Goal: Check status: Check status

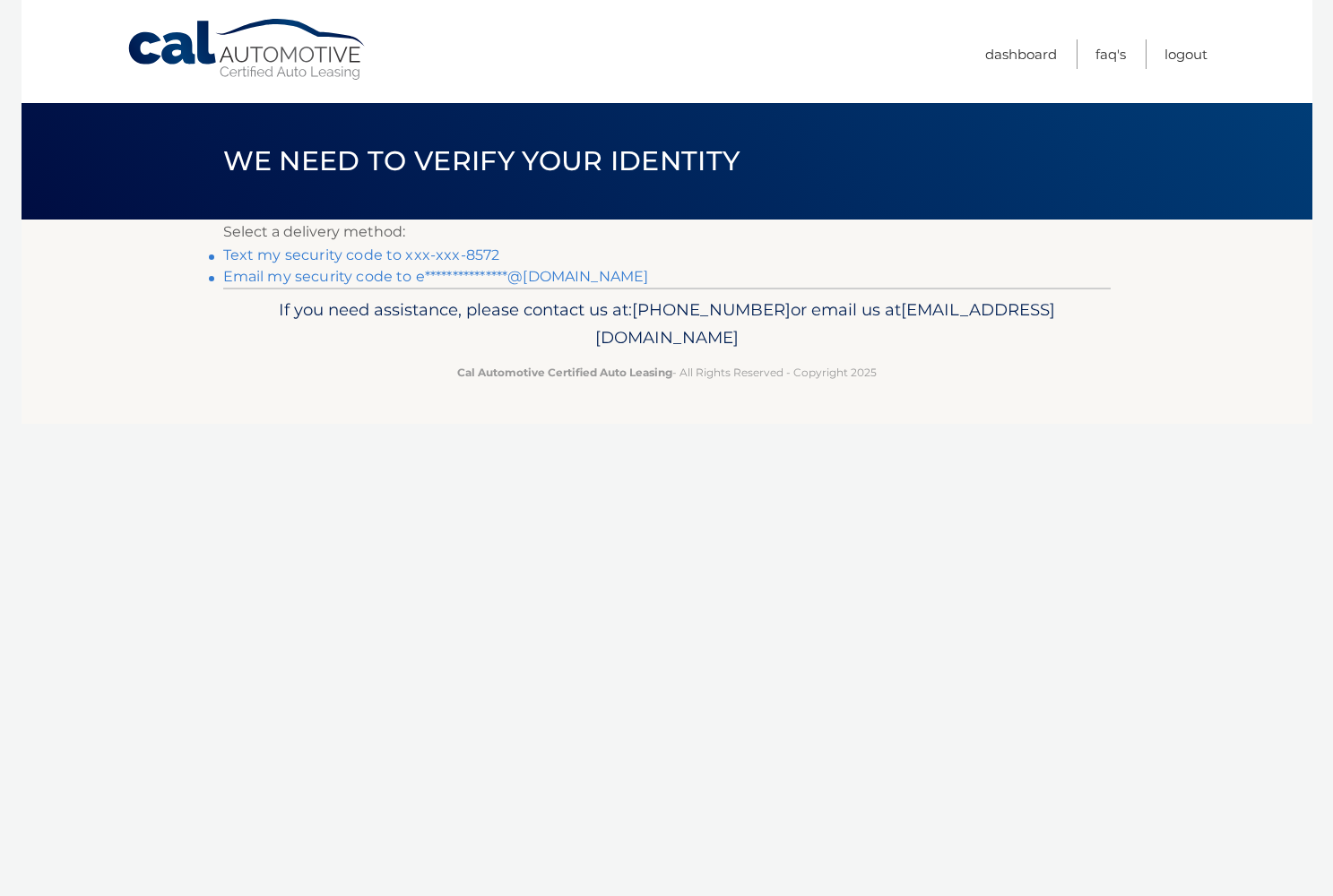
click at [399, 252] on link "Text my security code to xxx-xxx-8572" at bounding box center [361, 254] width 277 height 17
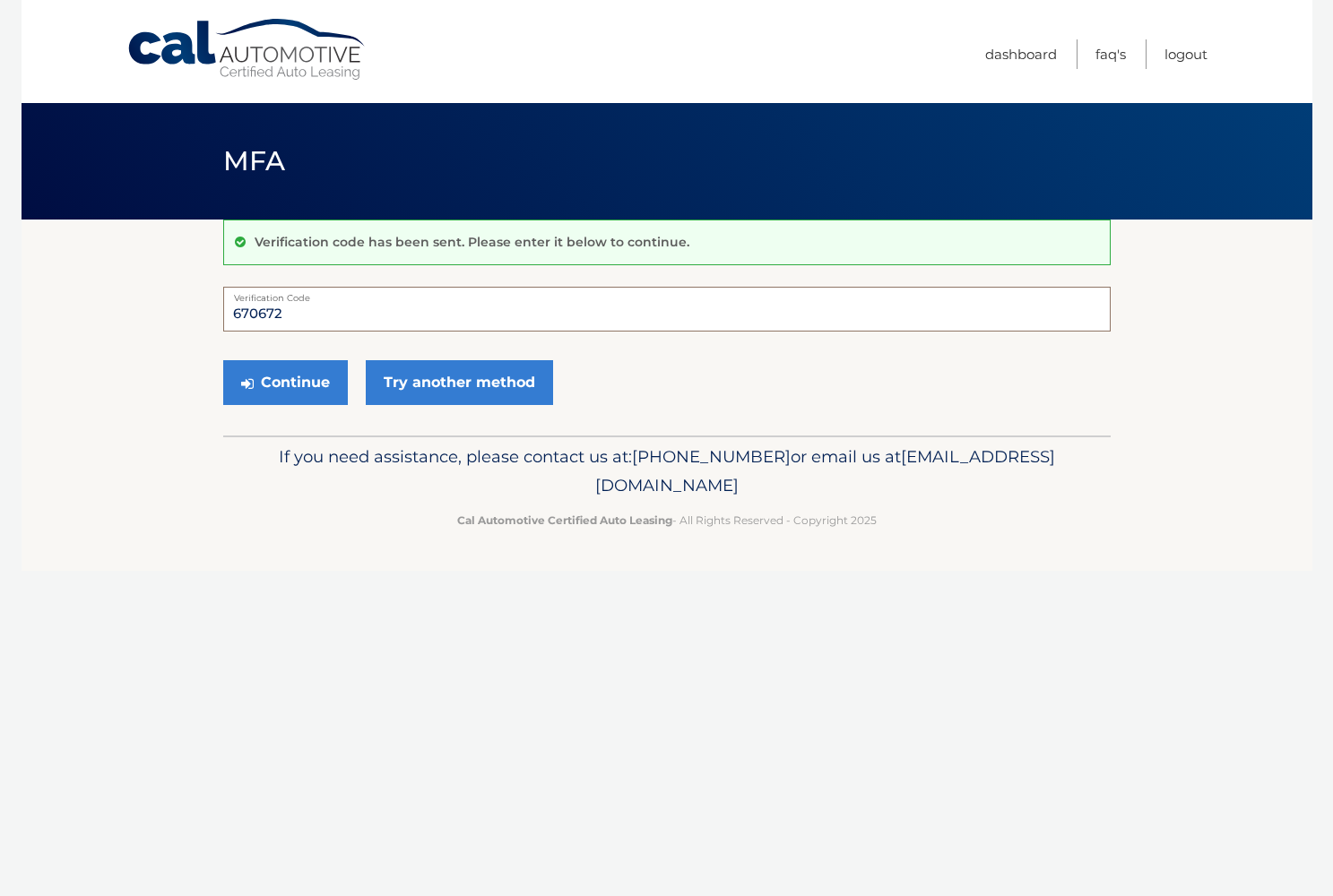
type input "670672"
click at [285, 381] on button "Continue" at bounding box center [285, 382] width 124 height 45
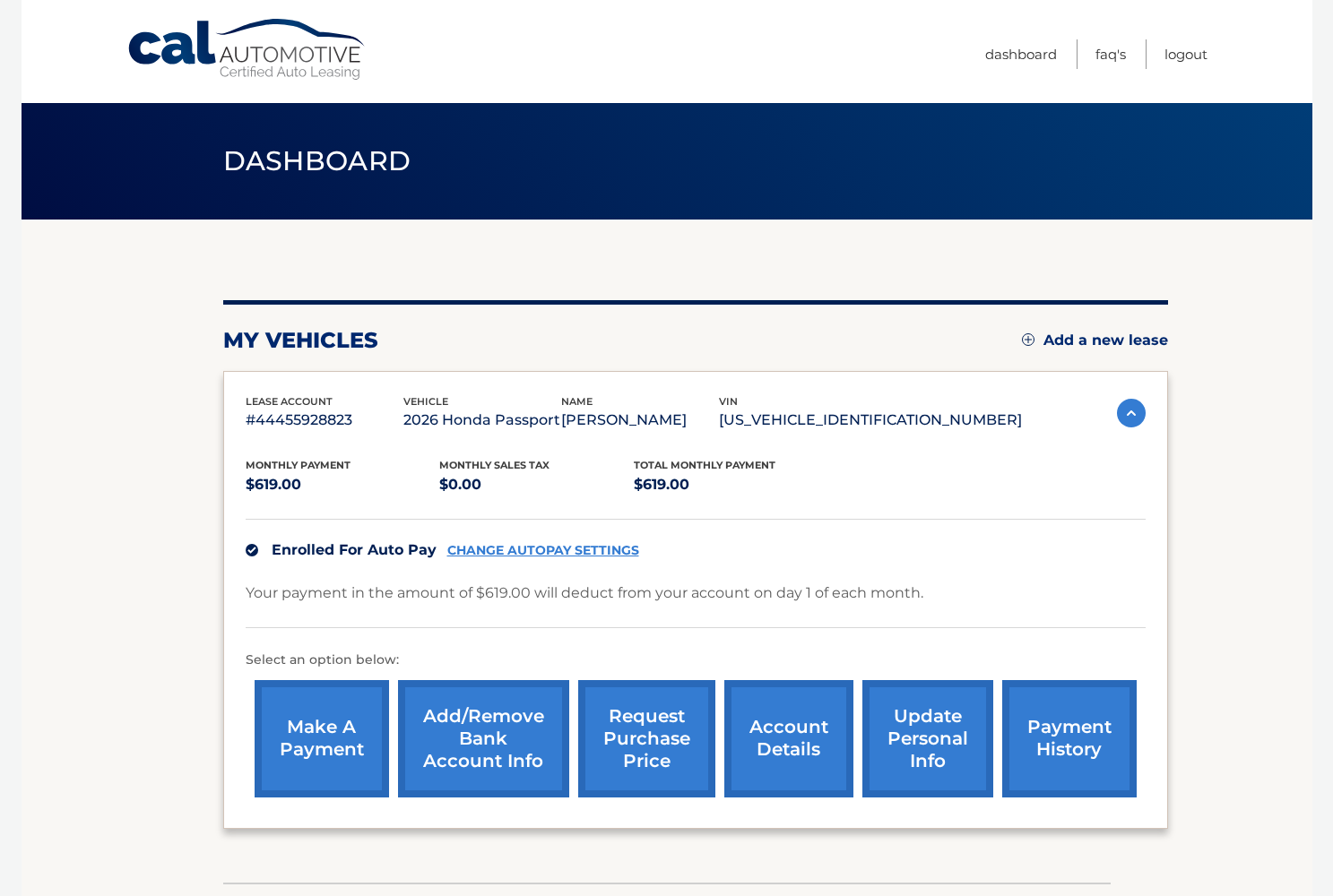
drag, startPoint x: 440, startPoint y: 420, endPoint x: 596, endPoint y: 413, distance: 156.2
click at [561, 413] on p "2026 Honda Passport" at bounding box center [481, 421] width 157 height 25
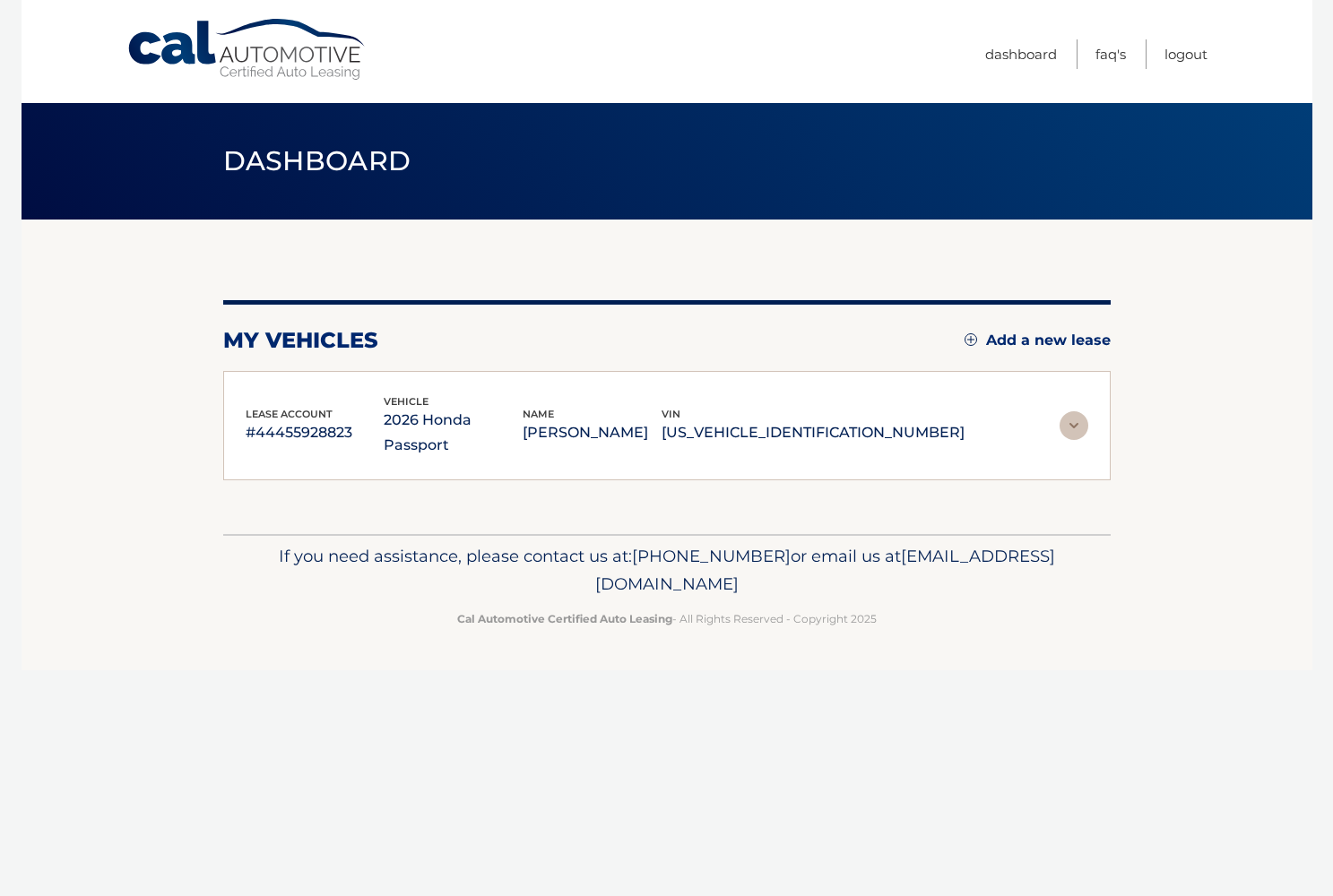
copy p "2026 Honda Passport"
